Goal: Information Seeking & Learning: Learn about a topic

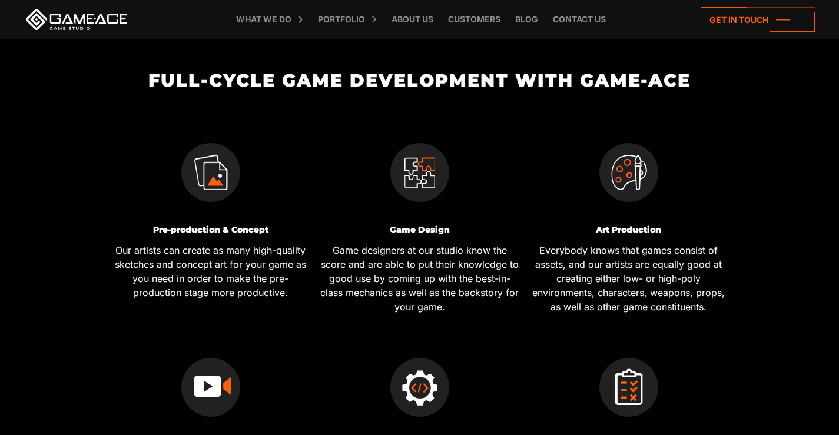
scroll to position [412, 0]
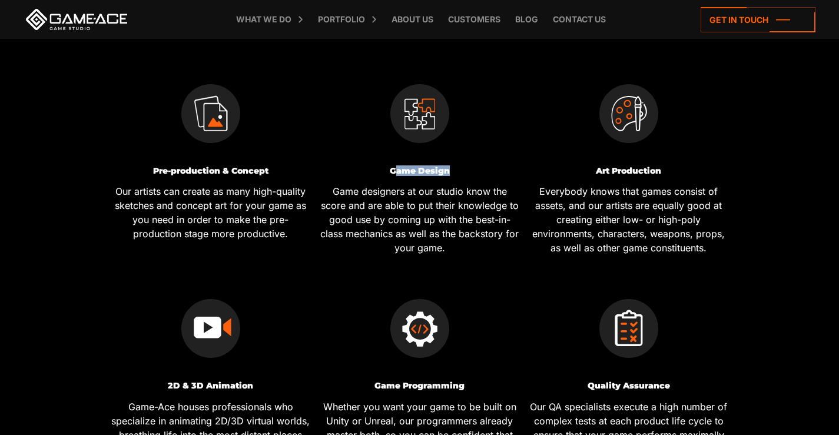
drag, startPoint x: 393, startPoint y: 170, endPoint x: 446, endPoint y: 170, distance: 53.0
click at [446, 170] on h3 "Game Design" at bounding box center [420, 171] width 200 height 9
click at [456, 170] on h3 "Game Design" at bounding box center [420, 171] width 200 height 9
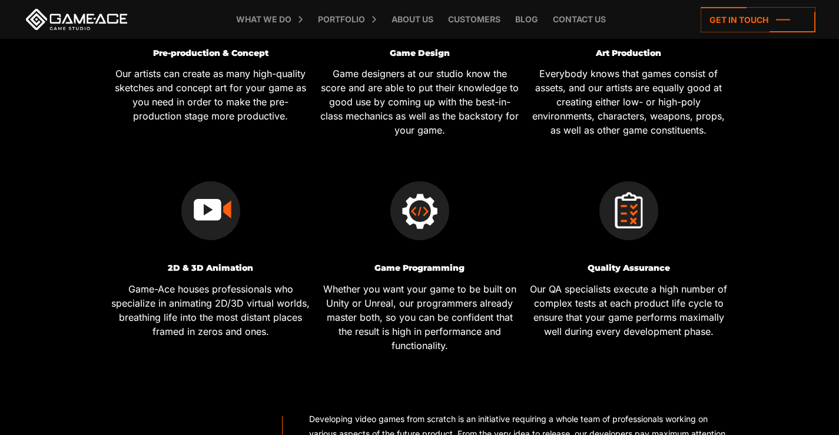
scroll to position [471, 0]
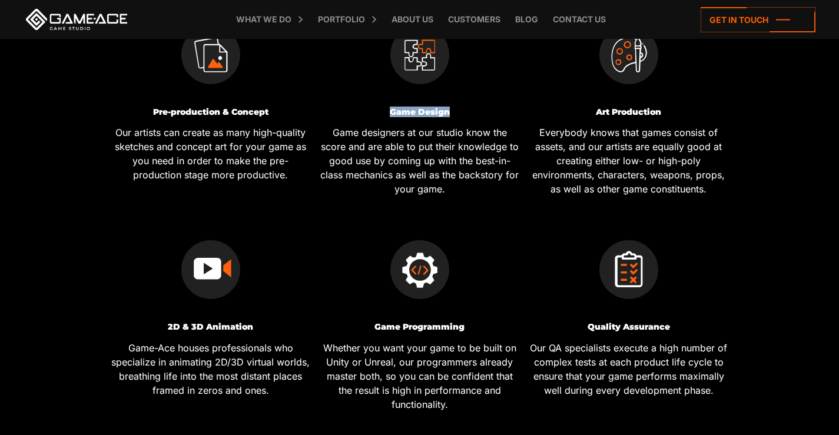
drag, startPoint x: 453, startPoint y: 109, endPoint x: 380, endPoint y: 110, distance: 73.0
click at [380, 110] on h3 "Game Design" at bounding box center [420, 112] width 200 height 9
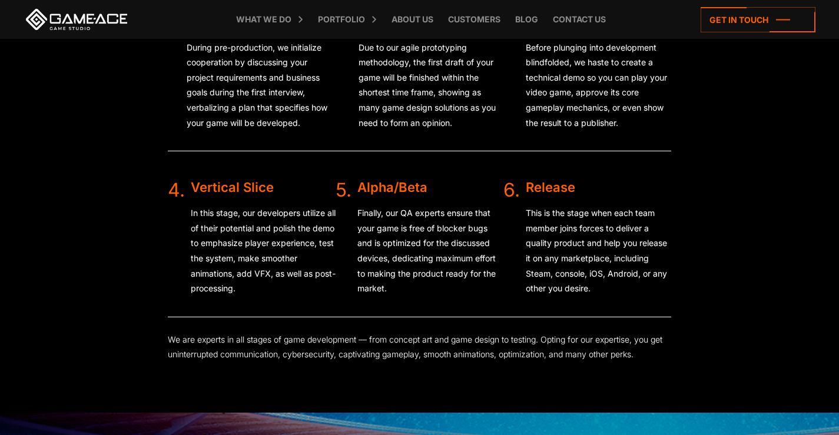
scroll to position [2413, 0]
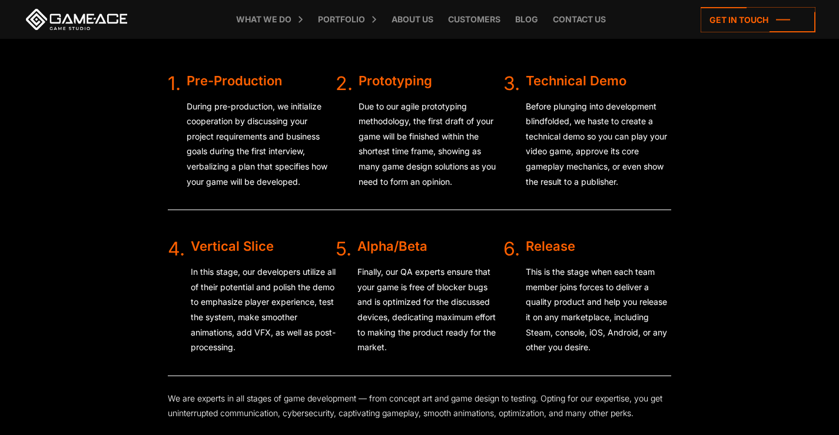
drag, startPoint x: 282, startPoint y: 244, endPoint x: 179, endPoint y: 245, distance: 103.0
click at [179, 245] on div "4. Vertical Slice In this stage, our developers utilize all of their potential …" at bounding box center [252, 303] width 168 height 127
click at [204, 244] on div "Vertical Slice" at bounding box center [263, 246] width 145 height 13
drag, startPoint x: 271, startPoint y: 245, endPoint x: 188, endPoint y: 247, distance: 82.4
click at [188, 247] on div "4. Vertical Slice In this stage, our developers utilize all of their potential …" at bounding box center [252, 303] width 168 height 127
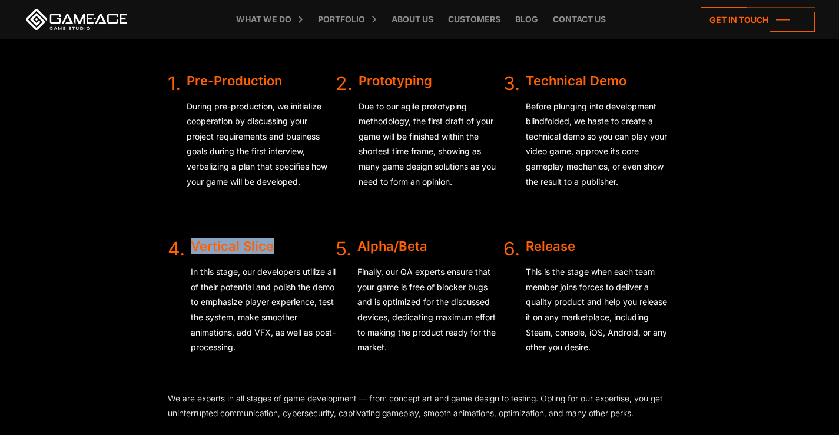
copy div "Vertical Slice"
drag, startPoint x: 429, startPoint y: 242, endPoint x: 354, endPoint y: 241, distance: 74.8
click at [354, 241] on div "5. Alpha/Beta Finally, our QA experts ensure that your game is free of blocker …" at bounding box center [420, 303] width 168 height 127
copy div "Alpha/Beta"
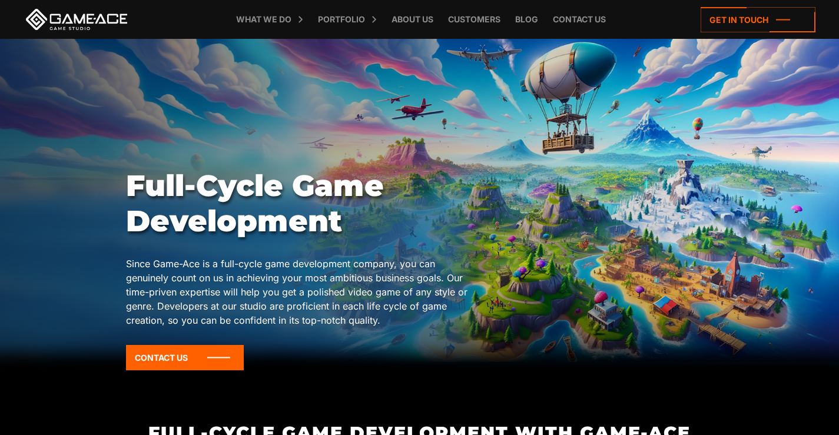
scroll to position [0, 0]
